Goal: Check status: Check status

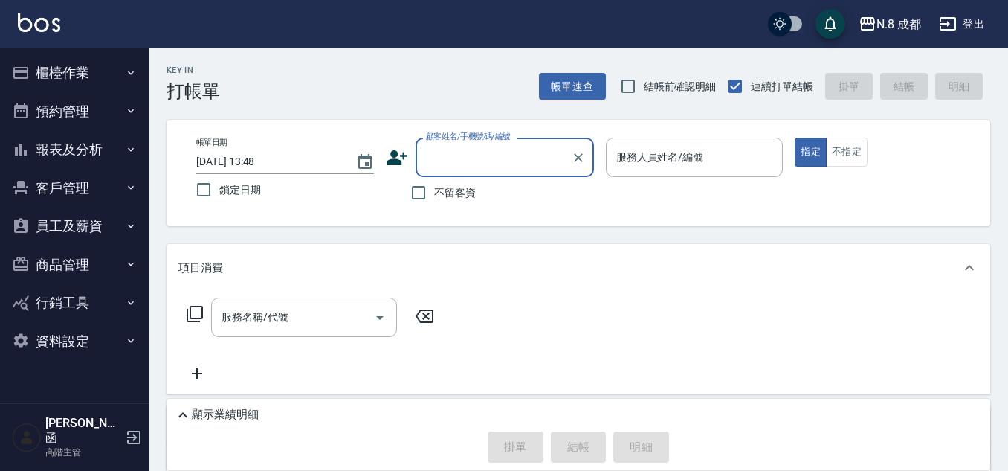
click at [67, 72] on button "櫃檯作業" at bounding box center [74, 73] width 137 height 39
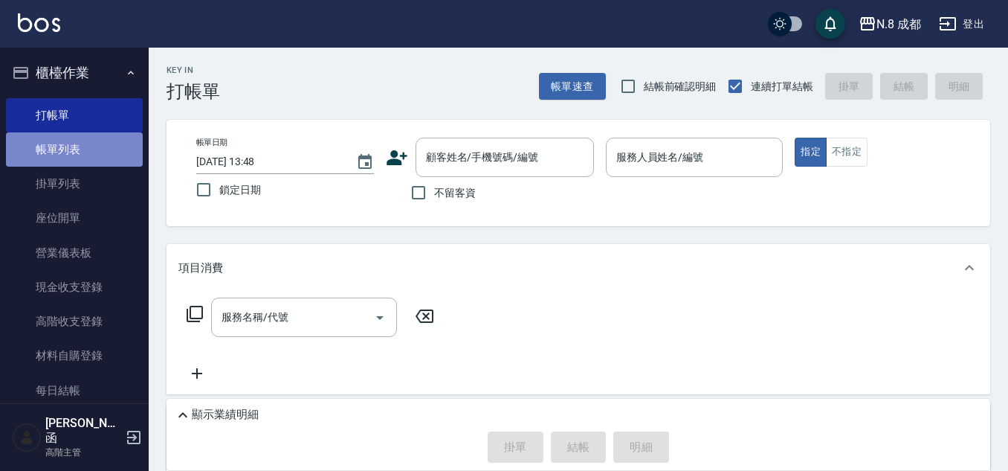
click at [79, 153] on link "帳單列表" at bounding box center [74, 149] width 137 height 34
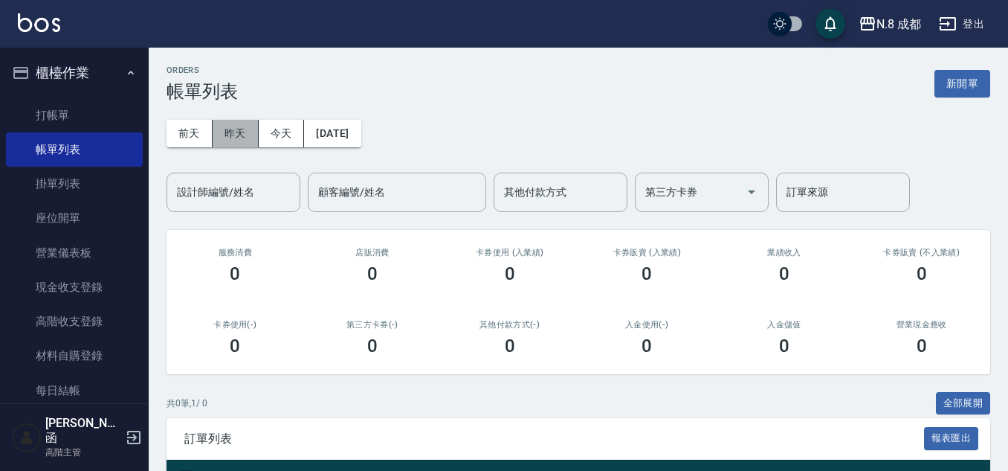
click at [251, 134] on button "昨天" at bounding box center [236, 134] width 46 height 28
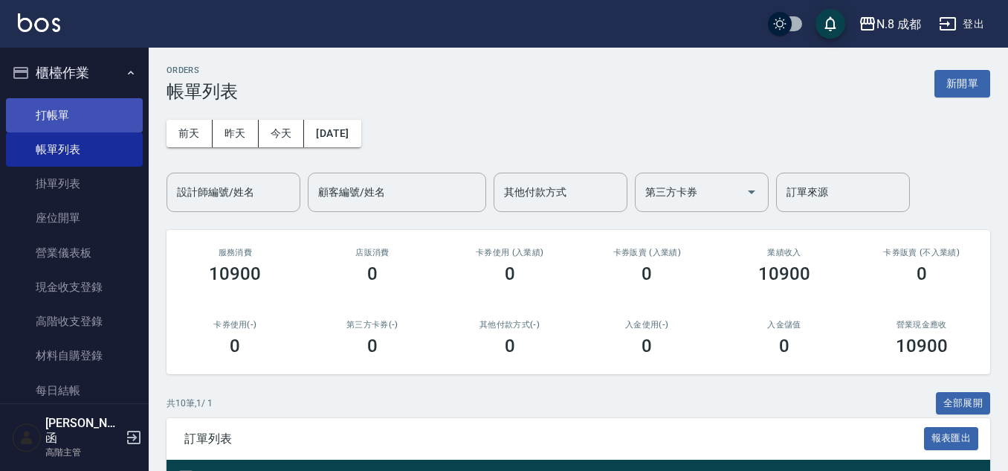
click at [88, 114] on link "打帳單" at bounding box center [74, 115] width 137 height 34
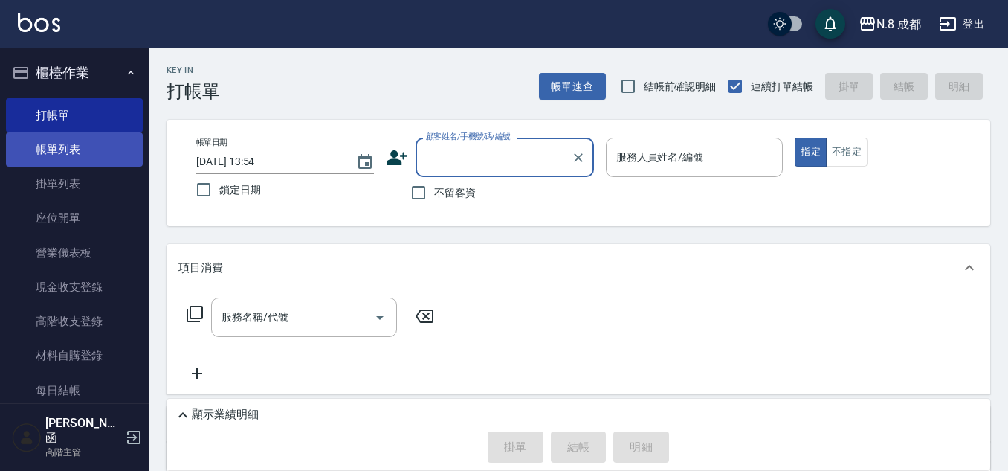
click at [106, 146] on link "帳單列表" at bounding box center [74, 149] width 137 height 34
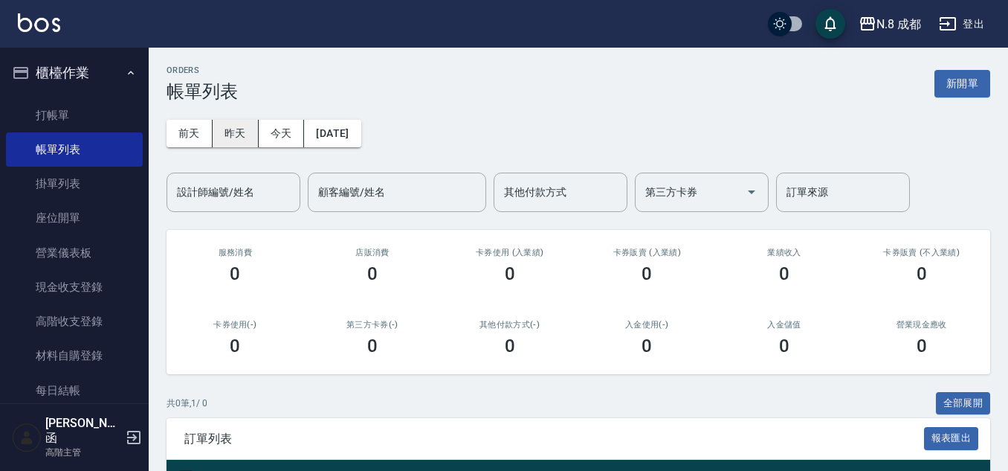
click at [228, 132] on button "昨天" at bounding box center [236, 134] width 46 height 28
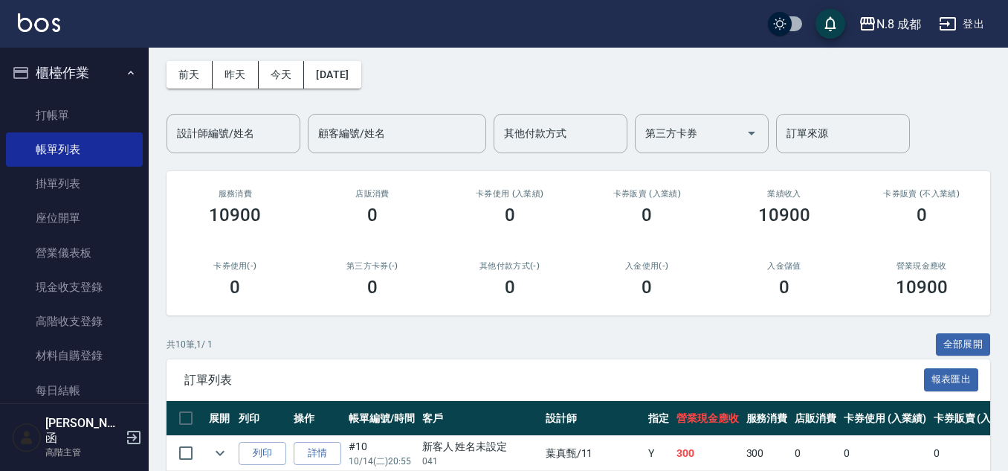
scroll to position [149, 0]
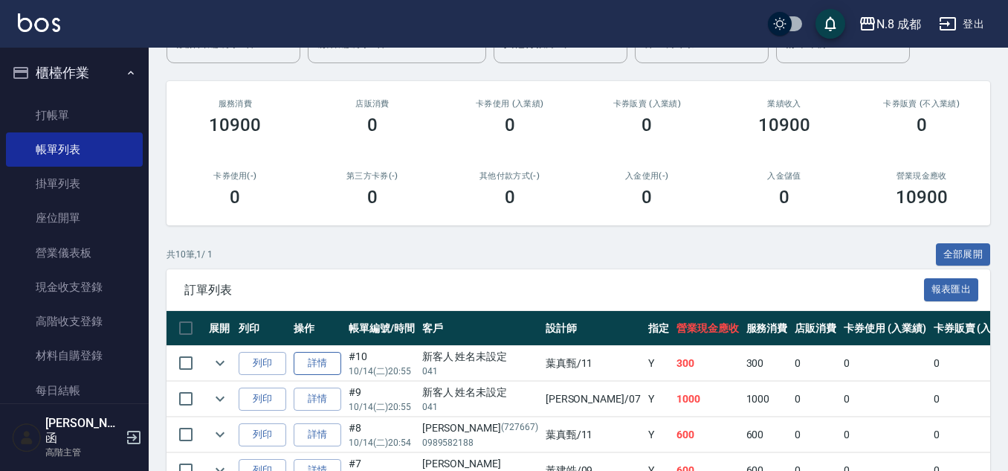
click at [332, 363] on link "詳情" at bounding box center [318, 363] width 48 height 23
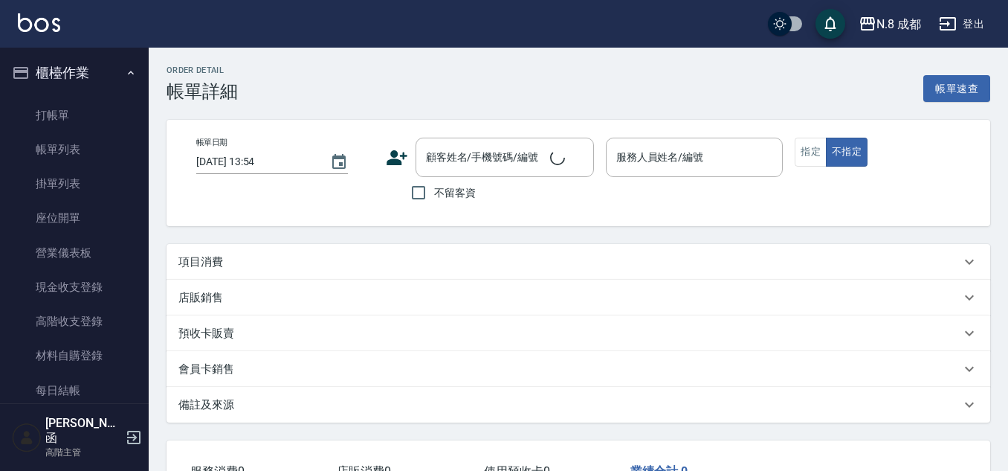
type input "[DATE] 20:55"
type input "[PERSON_NAME]-11"
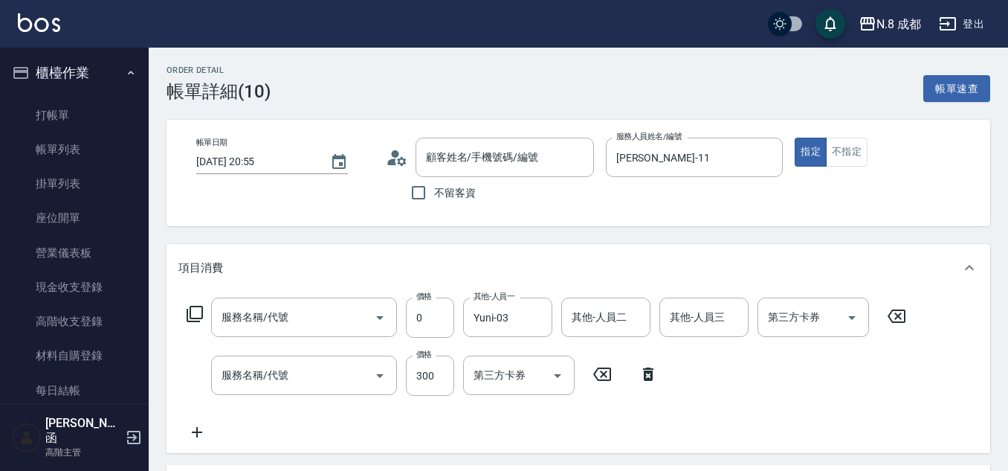
type input "新客人 姓名未設定/041/null"
type input "互助1點(1)"
type input "洗+剪(022)"
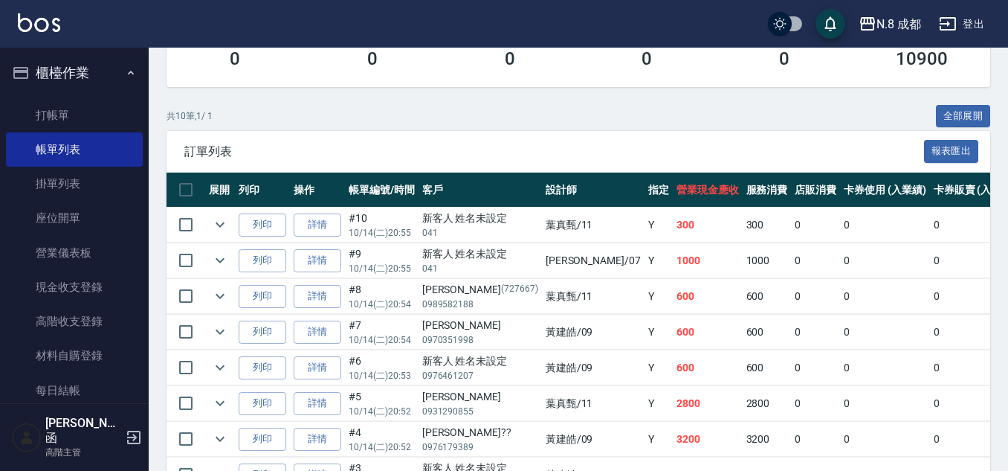
scroll to position [297, 0]
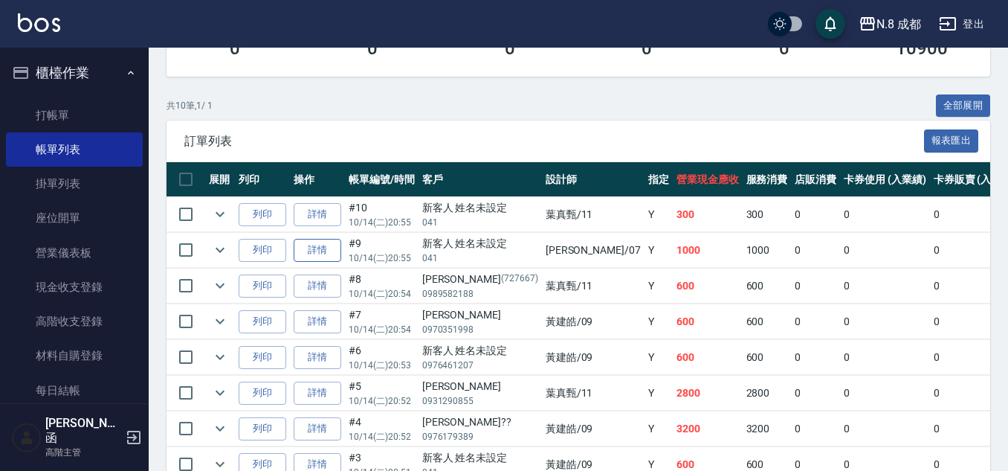
click at [306, 248] on link "詳情" at bounding box center [318, 250] width 48 height 23
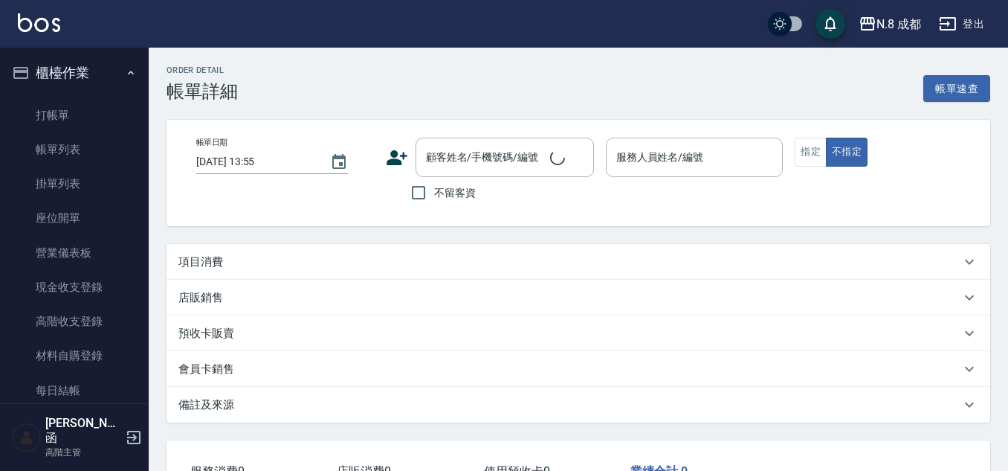
type input "[DATE] 20:55"
type input "[PERSON_NAME]-07"
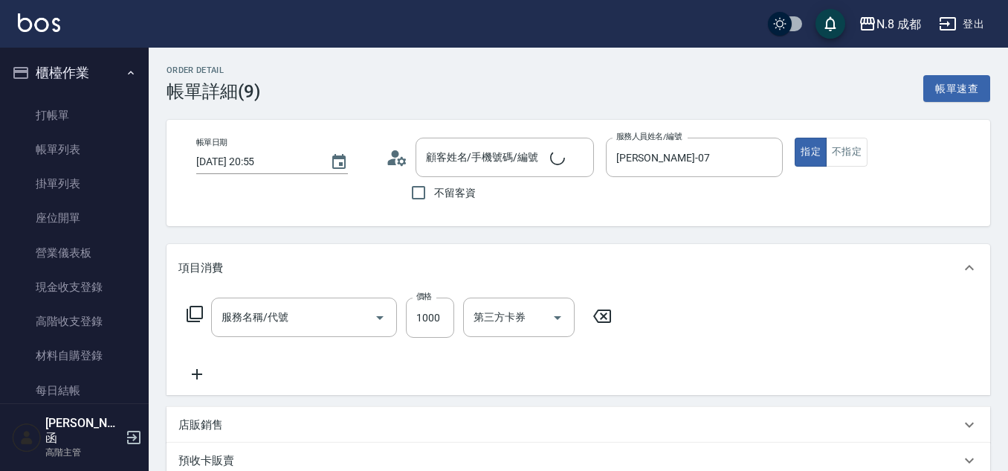
type input "日系染髮(L)(041)"
type input "新客人 姓名未設定/041/null"
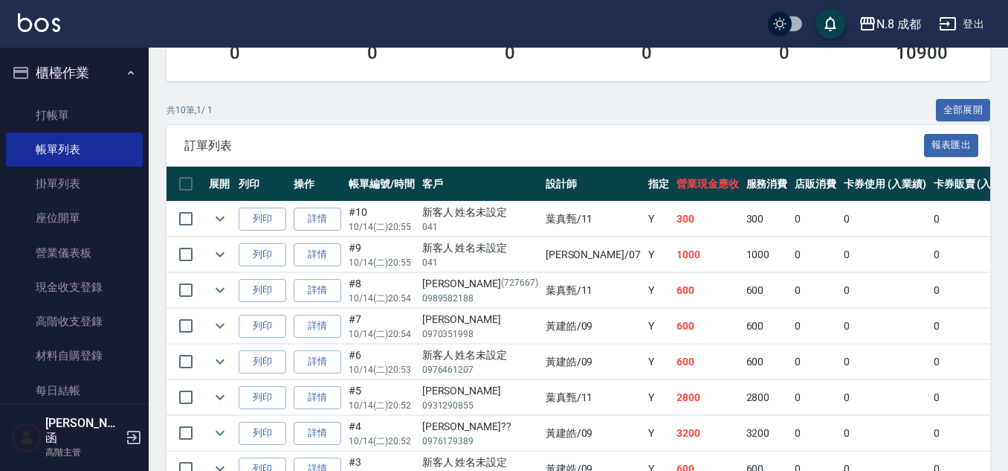
scroll to position [297, 0]
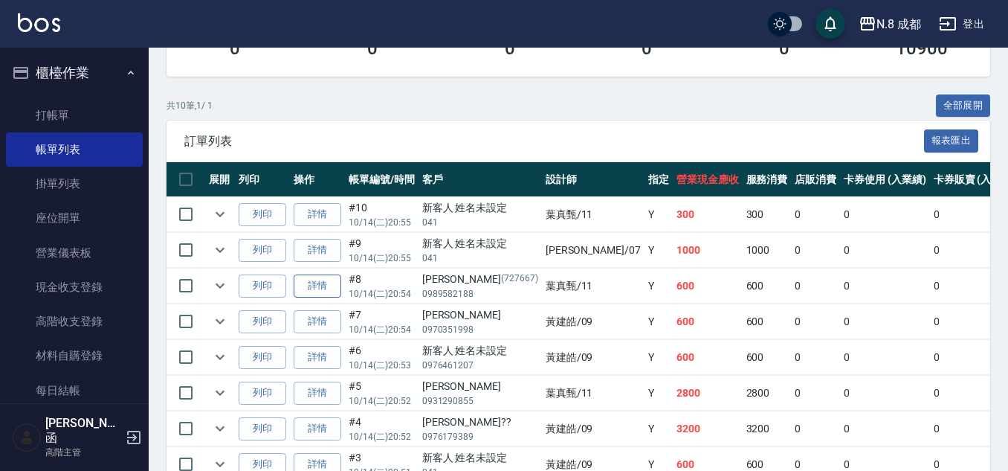
click at [323, 292] on link "詳情" at bounding box center [318, 285] width 48 height 23
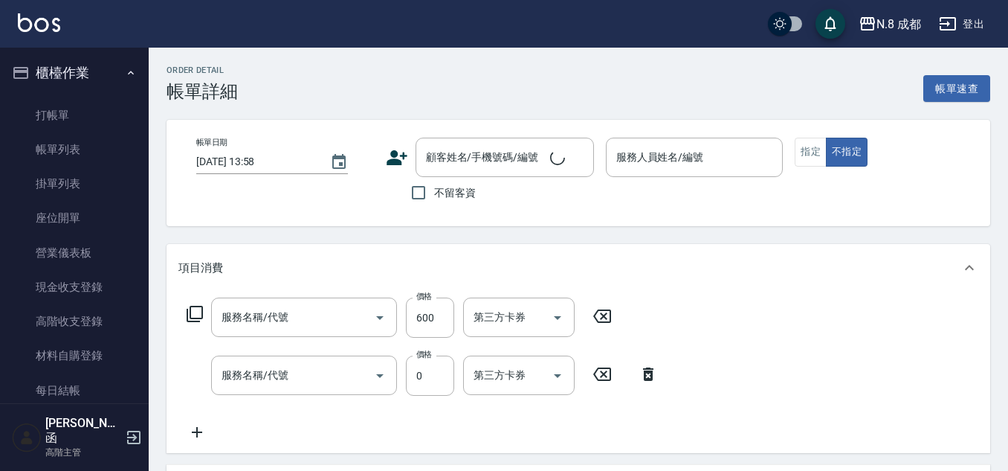
type input "[DATE] 20:54"
type input "[PERSON_NAME]-11"
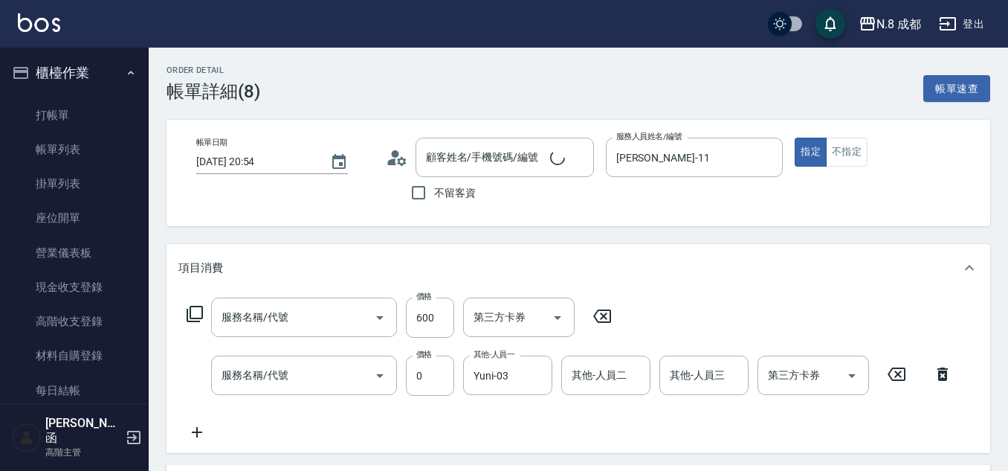
type input "[PERSON_NAME]/0989582188/727667"
type input "洗+剪(022)"
type input "互助1點(1)"
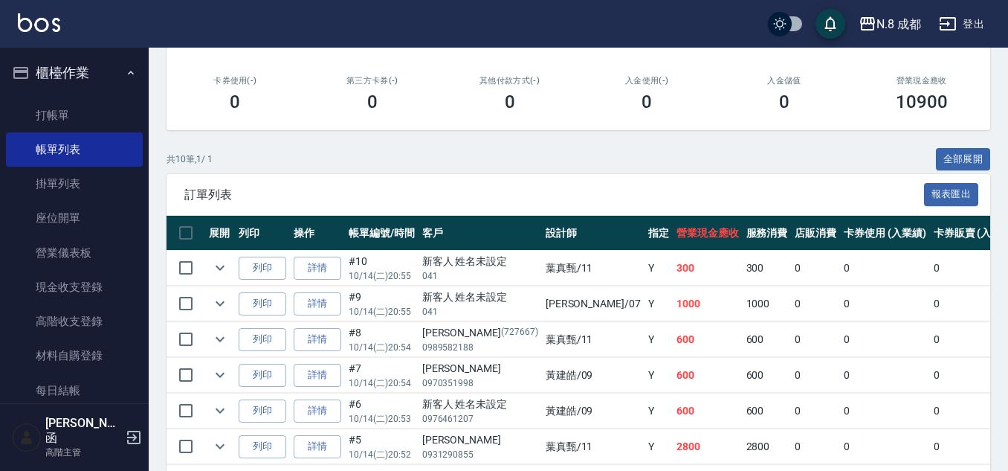
scroll to position [297, 0]
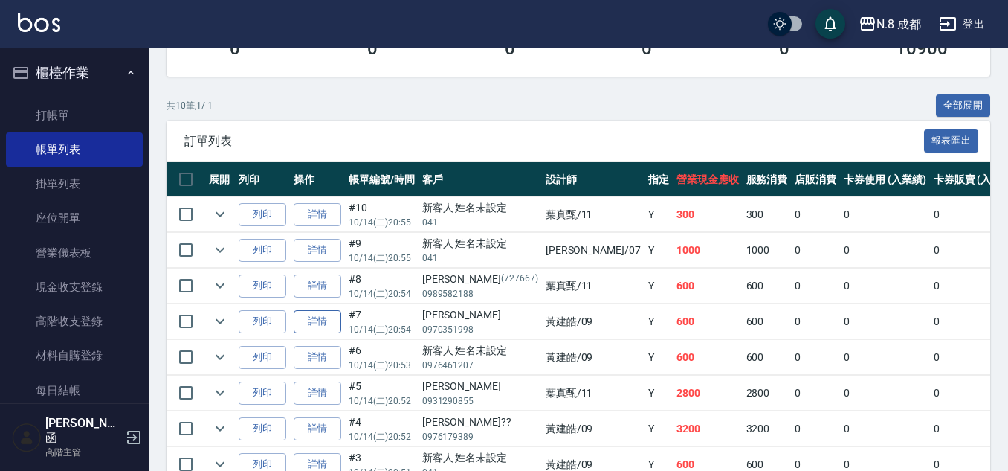
click at [325, 322] on link "詳情" at bounding box center [318, 321] width 48 height 23
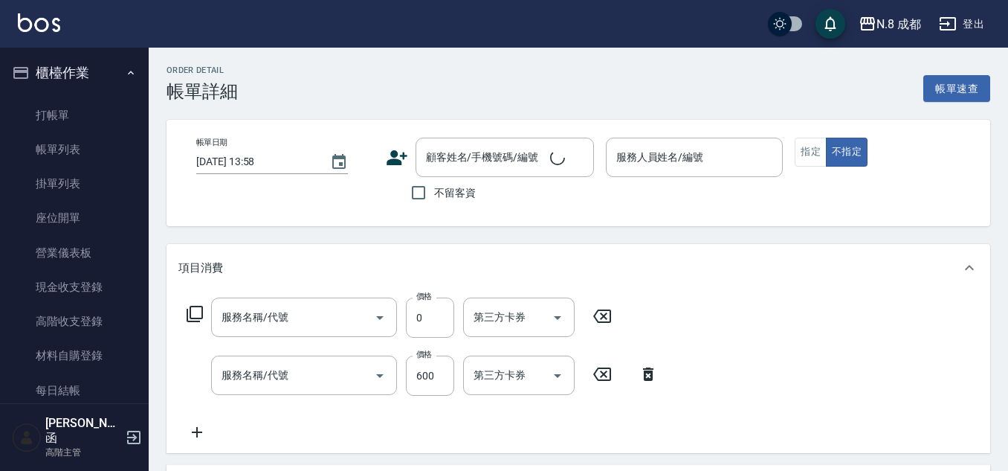
type input "[DATE] 20:54"
type input "[PERSON_NAME]-09"
type input "互助1點(1)"
type input "洗+剪(022)"
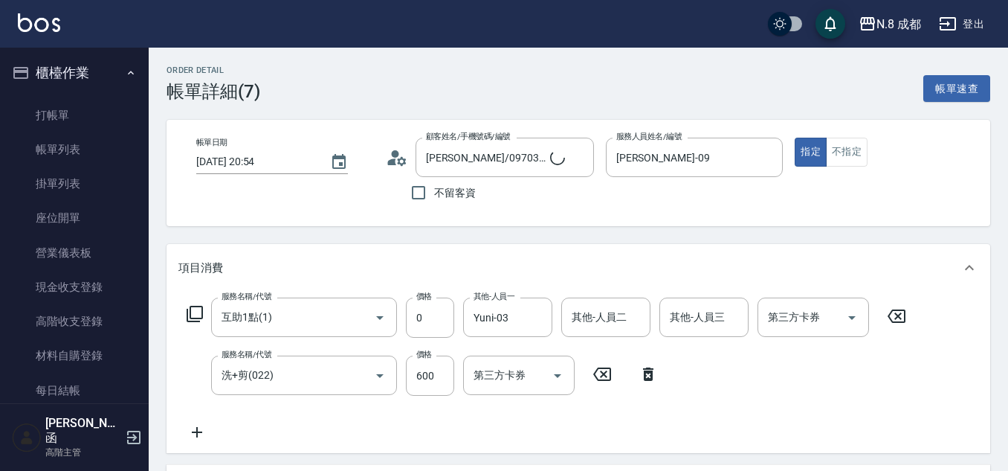
type input "[PERSON_NAME]/0970351998/"
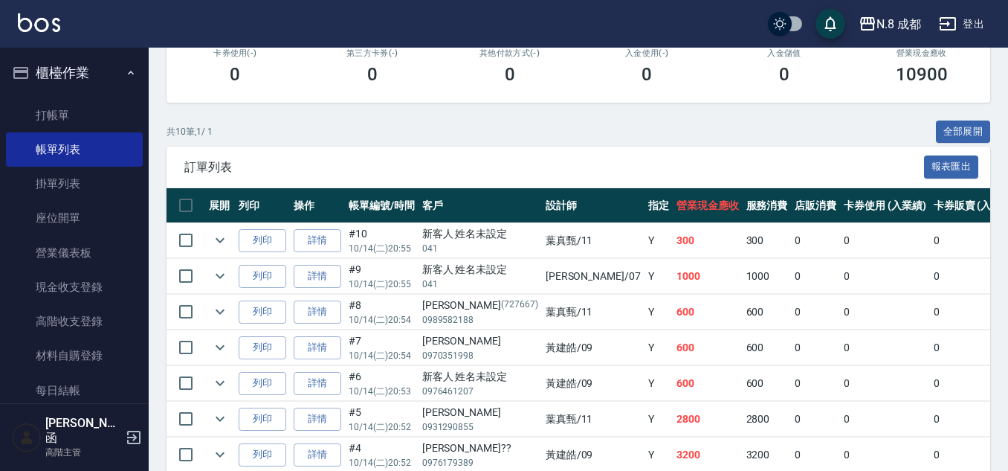
scroll to position [297, 0]
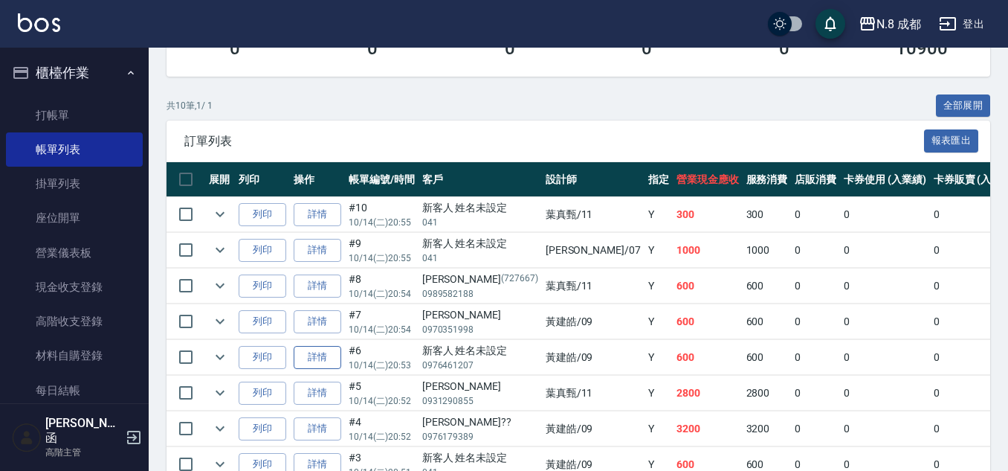
click at [319, 362] on link "詳情" at bounding box center [318, 357] width 48 height 23
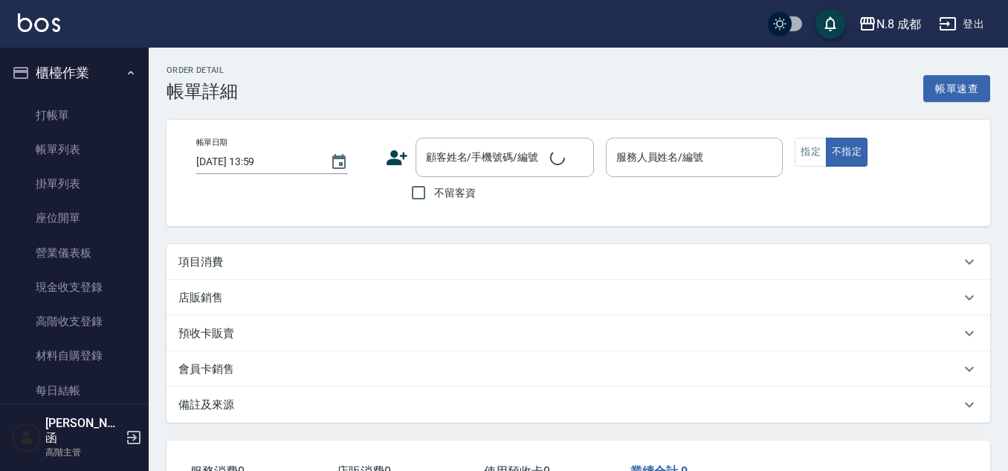
type input "[DATE] 20:53"
type input "[PERSON_NAME]-09"
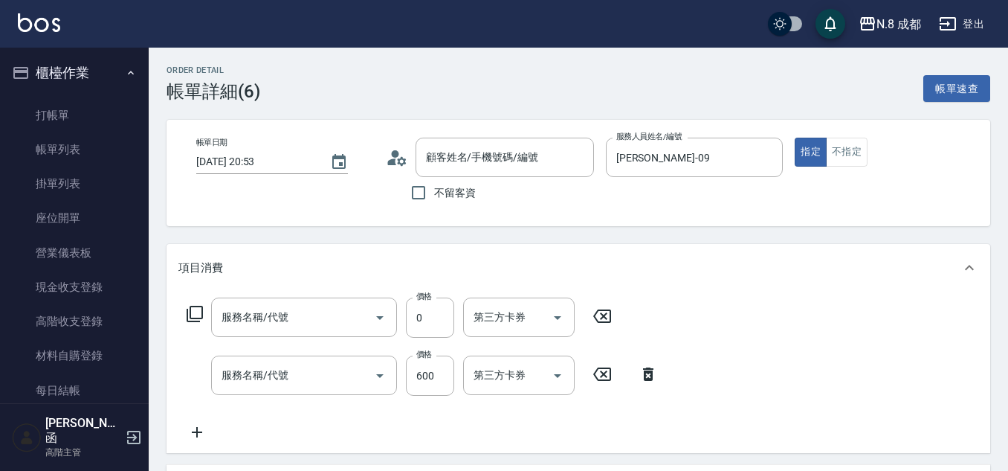
type input "新客人 姓名未設定/0976461207/null"
type input "互助1點(1)"
type input "洗+剪(022)"
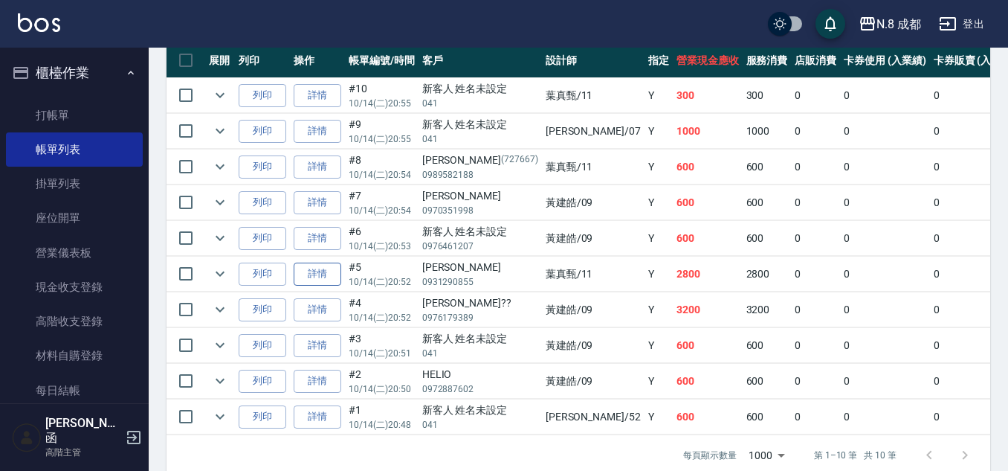
scroll to position [446, 0]
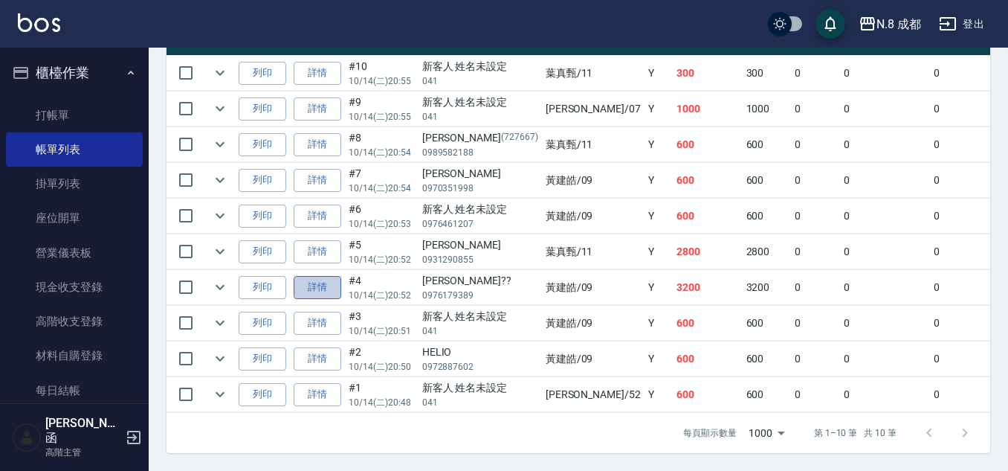
click at [311, 279] on link "詳情" at bounding box center [318, 287] width 48 height 23
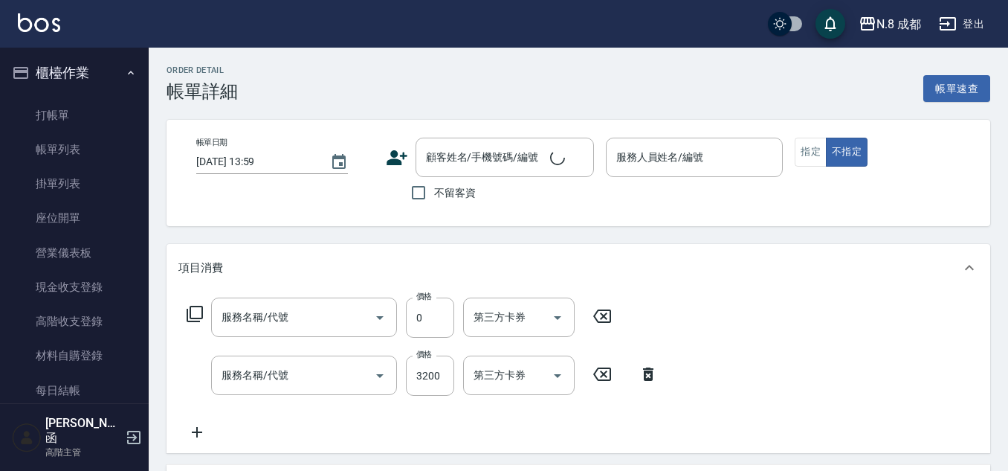
type input "[DATE] 20:52"
type input "[PERSON_NAME]-09"
type input "[PERSON_NAME]??/0976179389/"
type input "互助3點(3)"
type input "日系染髮(L)(041)"
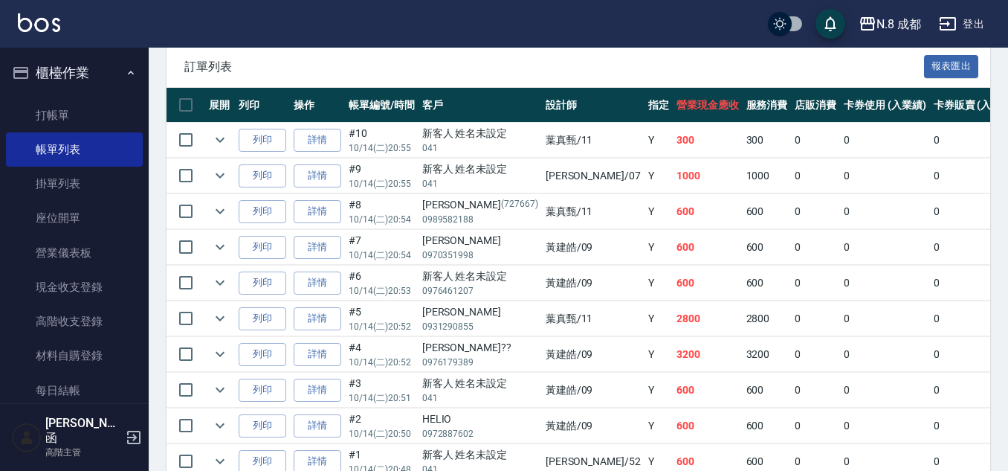
scroll to position [446, 0]
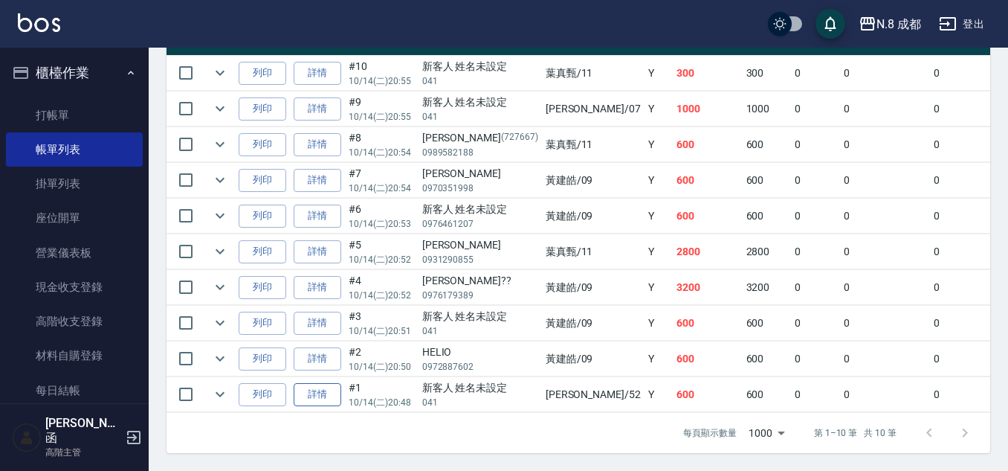
click at [318, 384] on link "詳情" at bounding box center [318, 394] width 48 height 23
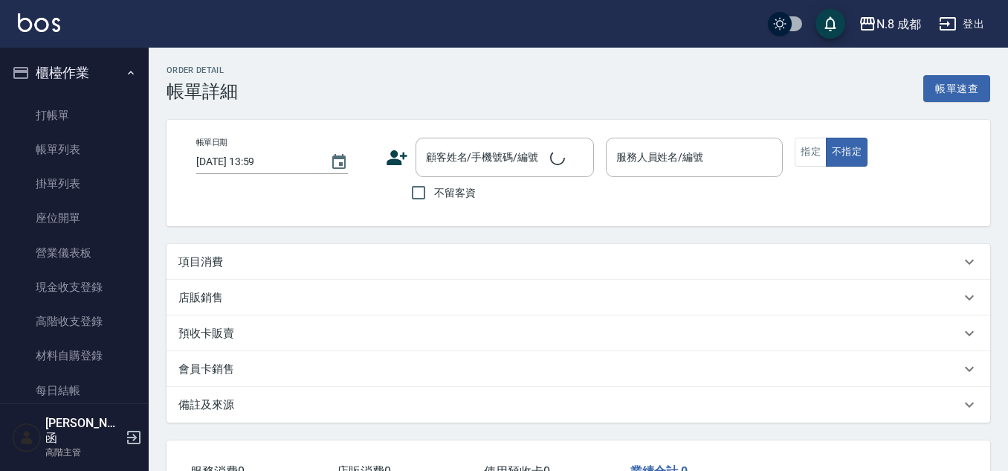
type input "[DATE] 20:48"
type input "[PERSON_NAME]-52"
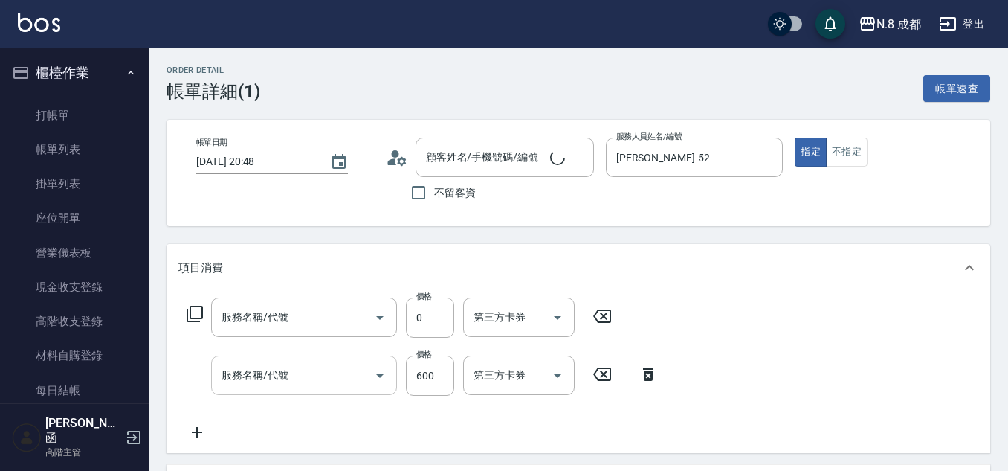
type input "互助1點(1)"
type input "洗+剪(022)"
type input "新客人 姓名未設定/041/null"
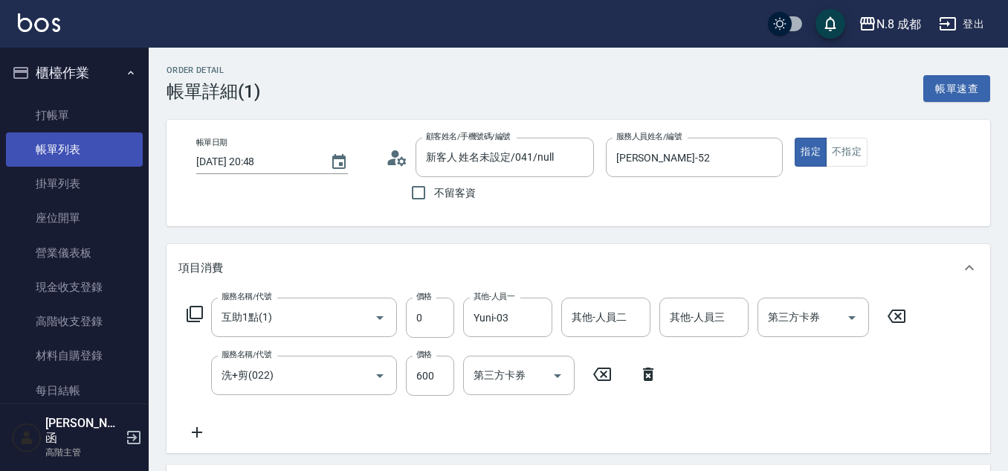
click at [87, 142] on link "帳單列表" at bounding box center [74, 149] width 137 height 34
